Goal: Task Accomplishment & Management: Manage account settings

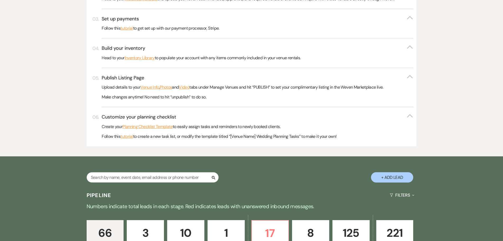
scroll to position [264, 0]
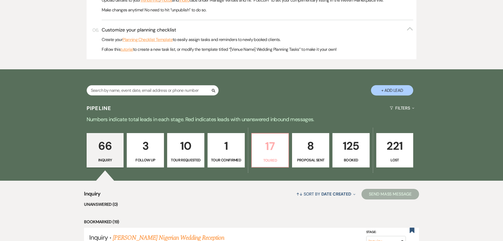
click at [259, 143] on p "17" at bounding box center [270, 146] width 30 height 18
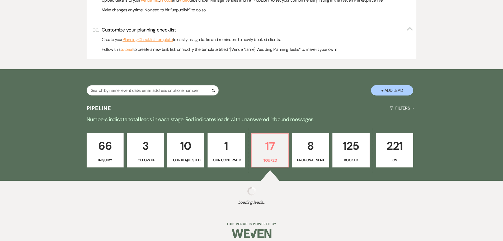
select select "5"
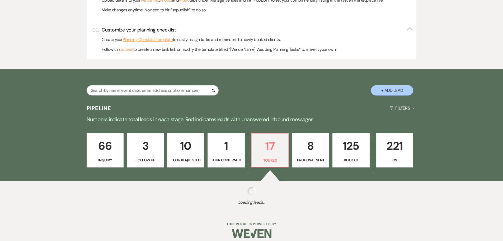
select select "5"
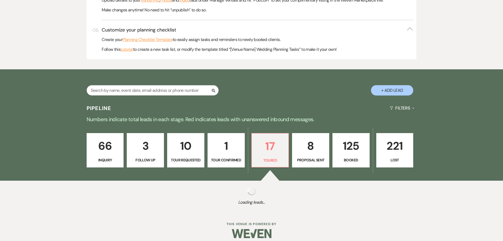
select select "5"
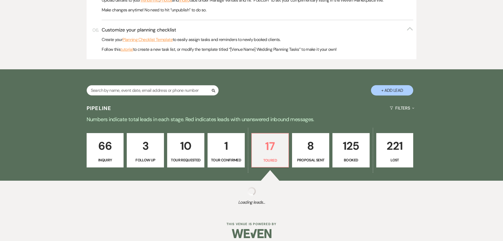
select select "5"
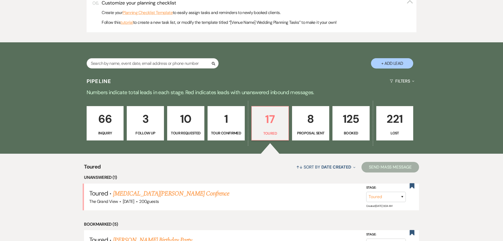
scroll to position [344, 0]
